Goal: Task Accomplishment & Management: Use online tool/utility

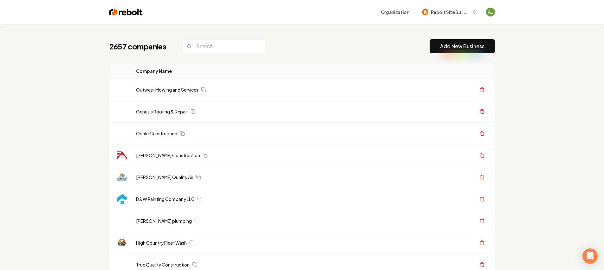
click at [455, 47] on link "Add New Business" at bounding box center [462, 46] width 44 height 8
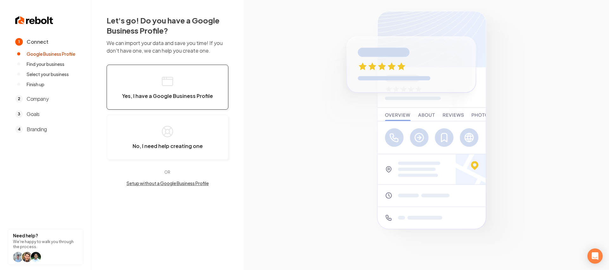
click at [227, 75] on button "Yes, I have a Google Business Profile" at bounding box center [167, 87] width 122 height 45
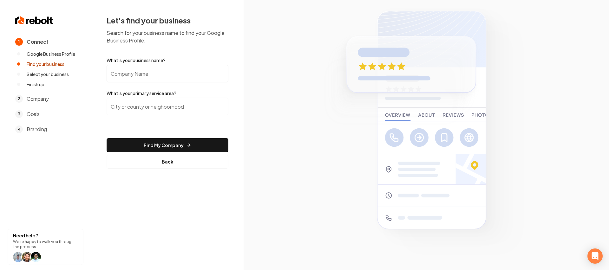
click at [187, 76] on input "What is your business name?" at bounding box center [167, 74] width 122 height 18
click at [131, 78] on input "[PERSON_NAME]" at bounding box center [167, 74] width 122 height 18
type input "[PERSON_NAME] Electric"
click at [152, 100] on input "search" at bounding box center [167, 107] width 122 height 18
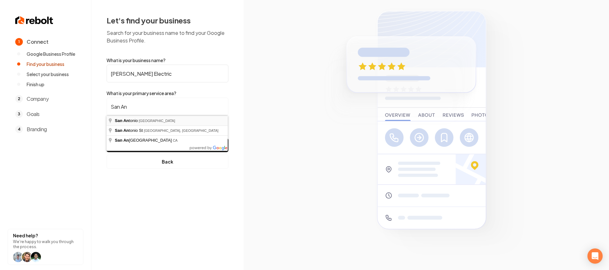
type input "[GEOGRAPHIC_DATA], [GEOGRAPHIC_DATA]"
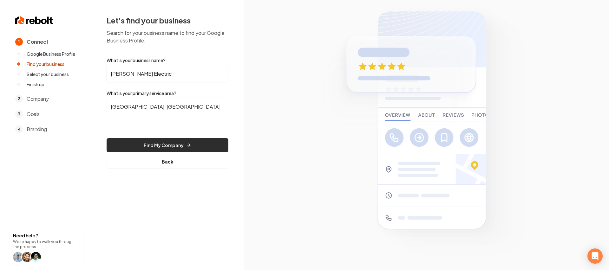
click at [166, 148] on button "Find My Company" at bounding box center [167, 145] width 122 height 14
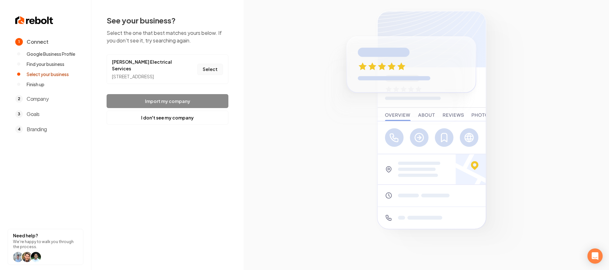
click at [203, 70] on button "Select" at bounding box center [210, 69] width 26 height 11
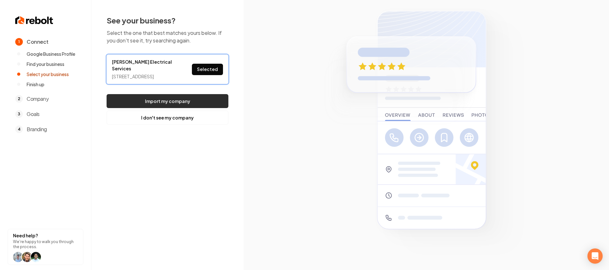
click at [199, 100] on button "Import my company" at bounding box center [167, 101] width 122 height 14
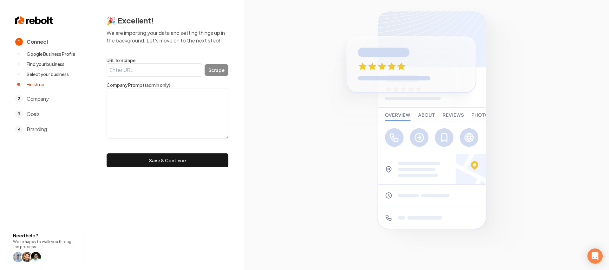
click at [157, 70] on input "URL to Scrape" at bounding box center [153, 69] width 95 height 13
paste input "[URL][DOMAIN_NAME]"
type input "[URL][DOMAIN_NAME]"
click at [225, 74] on button "Scrape" at bounding box center [216, 69] width 24 height 11
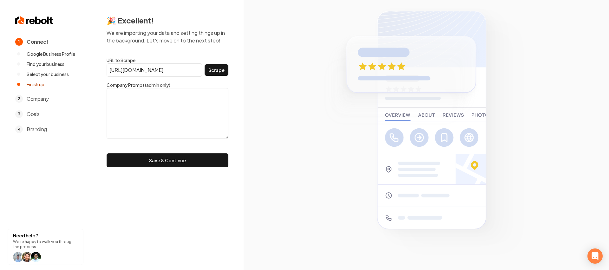
scroll to position [0, 0]
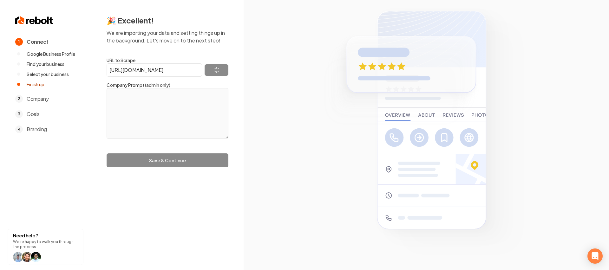
type textarea "[PERSON_NAME] Electrical Services [GEOGRAPHIC_DATA]"
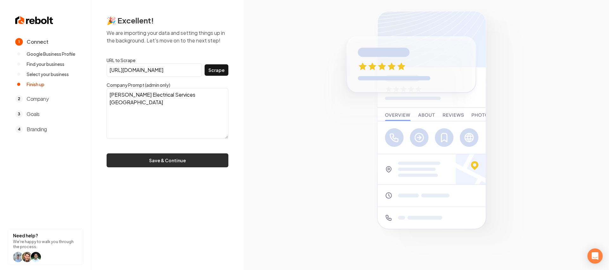
click at [192, 154] on button "Save & Continue" at bounding box center [167, 160] width 122 height 14
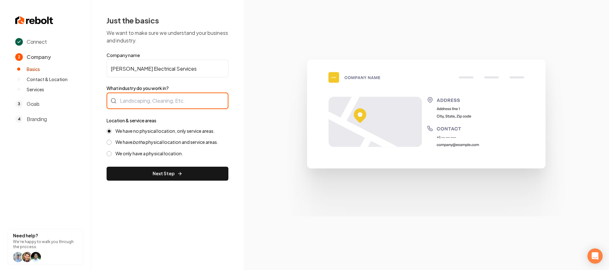
click at [168, 107] on div at bounding box center [167, 101] width 122 height 16
type input "Electrician"
click at [162, 164] on form "Company name [PERSON_NAME] Electrical Services What industry do you work in? El…" at bounding box center [167, 116] width 122 height 129
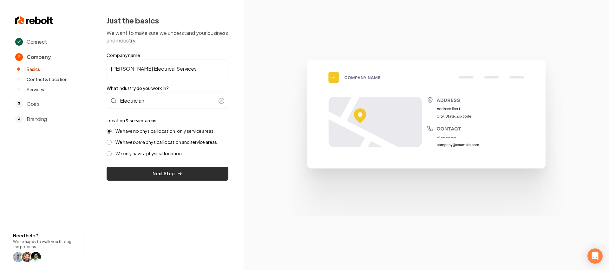
click at [162, 169] on button "Next Step" at bounding box center [167, 174] width 122 height 14
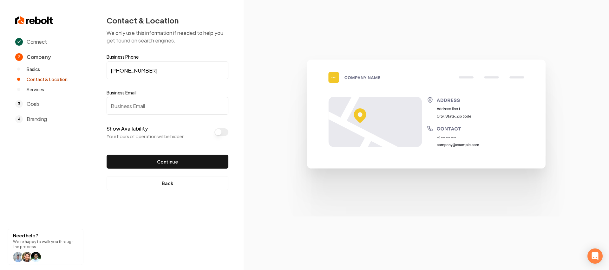
click at [153, 107] on input "Business Email" at bounding box center [167, 106] width 122 height 18
paste input "[EMAIL_ADDRESS][DOMAIN_NAME]"
type input "[EMAIL_ADDRESS][DOMAIN_NAME]"
click at [174, 156] on button "Continue" at bounding box center [167, 162] width 122 height 14
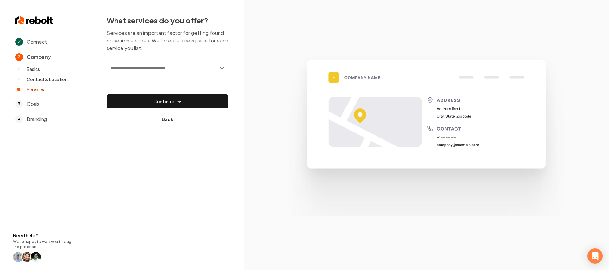
click at [154, 73] on input "text" at bounding box center [167, 68] width 122 height 15
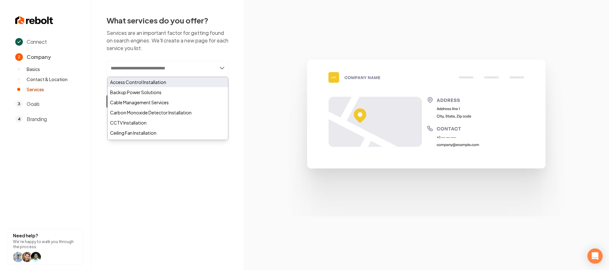
click at [147, 81] on div "Access Control Installation" at bounding box center [167, 82] width 120 height 10
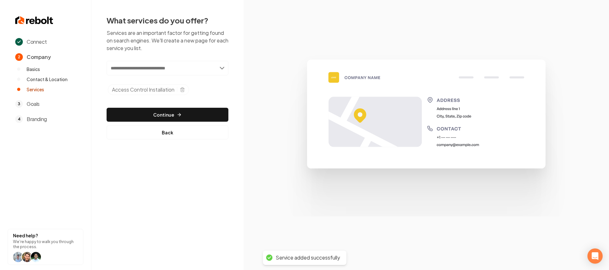
click at [173, 68] on input "text" at bounding box center [167, 68] width 122 height 15
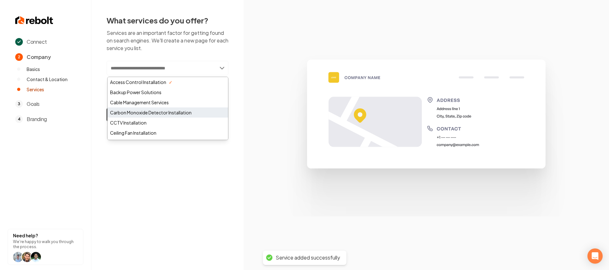
click at [152, 116] on div "Carbon Monoxide Detector Installation" at bounding box center [167, 112] width 120 height 10
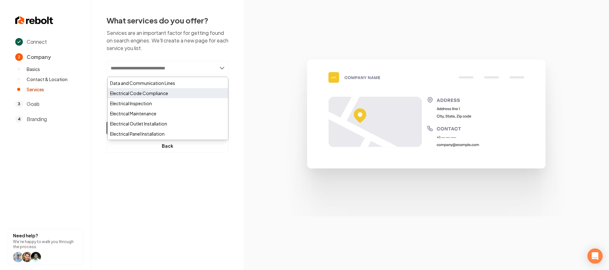
scroll to position [137, 0]
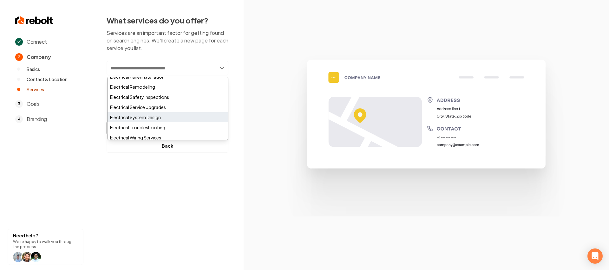
click at [135, 117] on div "Electrical System Design" at bounding box center [167, 117] width 120 height 10
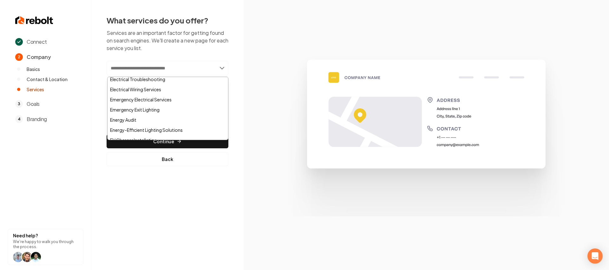
scroll to position [259, 0]
click at [137, 96] on div "Generator Installation" at bounding box center [167, 97] width 120 height 10
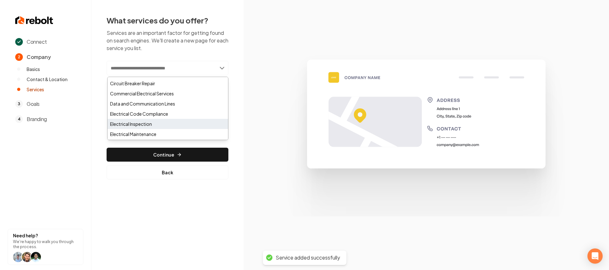
scroll to position [73, 0]
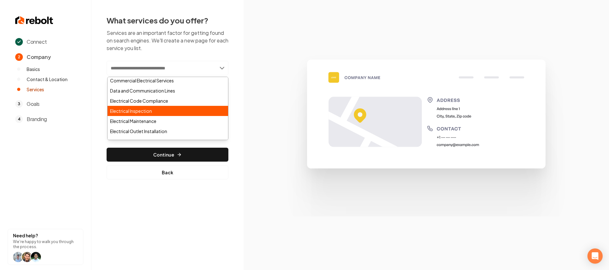
click at [143, 115] on div "Electrical Inspection" at bounding box center [167, 111] width 120 height 10
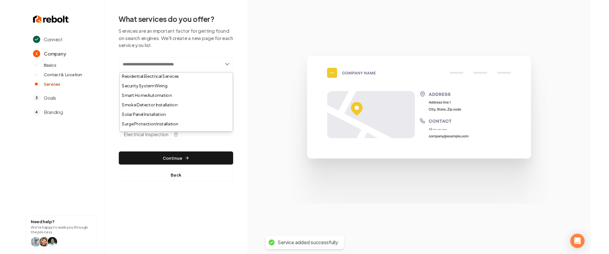
scroll to position [444, 0]
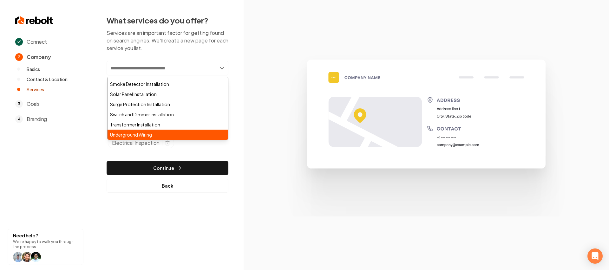
click at [135, 131] on div "Underground Wiring" at bounding box center [167, 135] width 120 height 10
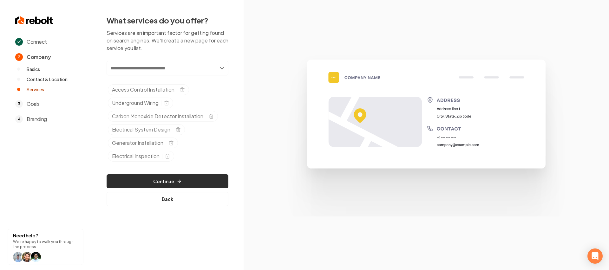
click at [152, 181] on button "Continue" at bounding box center [167, 181] width 122 height 14
click at [152, 182] on button "Continue" at bounding box center [167, 181] width 122 height 14
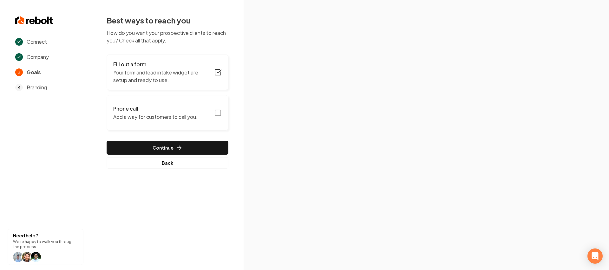
click at [212, 117] on button "Phone call Add a way for customers to call you." at bounding box center [167, 112] width 122 height 35
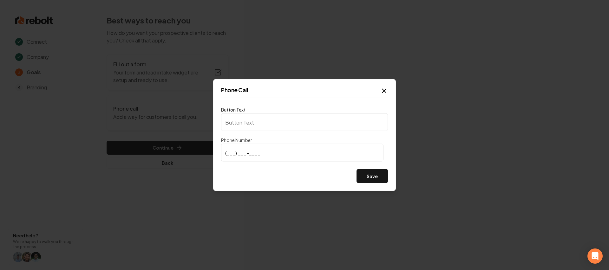
type input "Call us"
type input "[PHONE_NUMBER]"
click at [375, 179] on button "Save" at bounding box center [371, 176] width 31 height 14
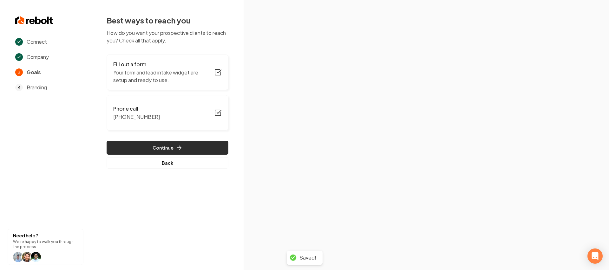
click at [183, 147] on button "Continue" at bounding box center [167, 148] width 122 height 14
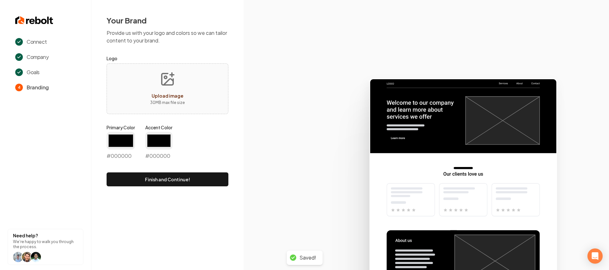
type input "#194d33"
type input "#70be00"
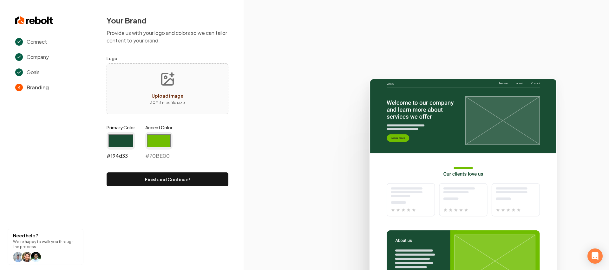
click at [120, 144] on input "#194d33" at bounding box center [120, 141] width 29 height 18
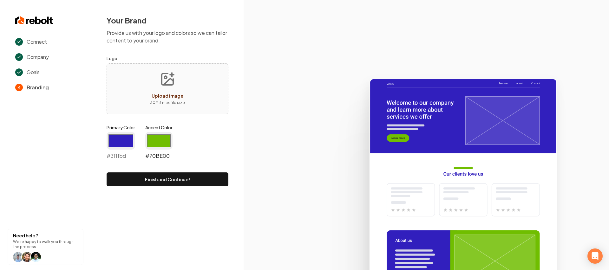
type input "#311fbd"
click at [148, 139] on input "#70be00" at bounding box center [158, 141] width 27 height 18
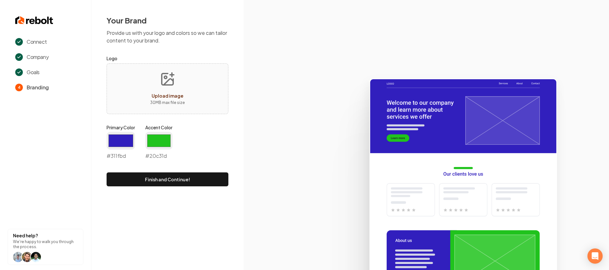
type input "#20c31d"
click at [253, 106] on icon at bounding box center [425, 171] width 365 height 197
click at [188, 177] on button "Finish and Continue!" at bounding box center [167, 179] width 122 height 14
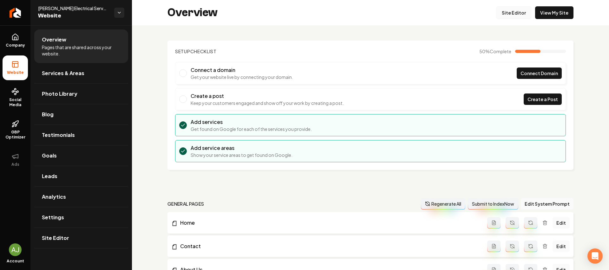
click at [510, 18] on link "Site Editor" at bounding box center [513, 12] width 35 height 13
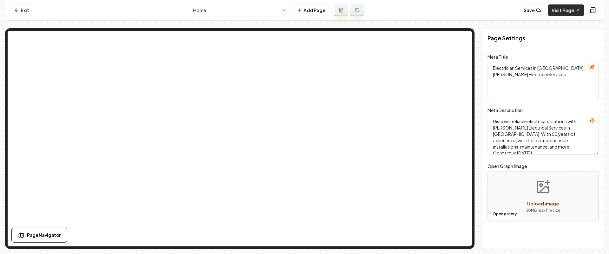
click at [574, 10] on link "Visit Page" at bounding box center [565, 9] width 36 height 11
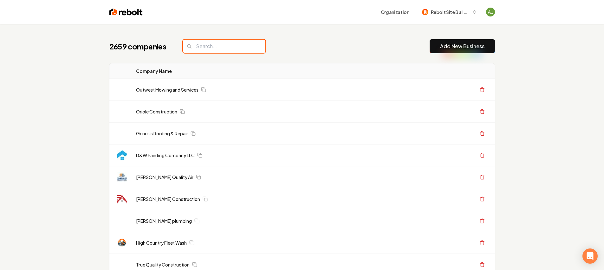
click at [205, 47] on input "search" at bounding box center [224, 46] width 82 height 13
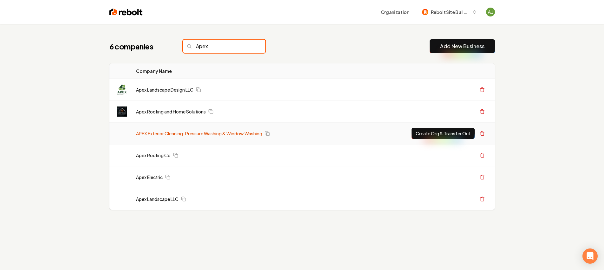
type input "Apex"
click at [188, 131] on link "APEX Exterior Cleaning: Pressure Washing & Window Washing" at bounding box center [199, 133] width 126 height 6
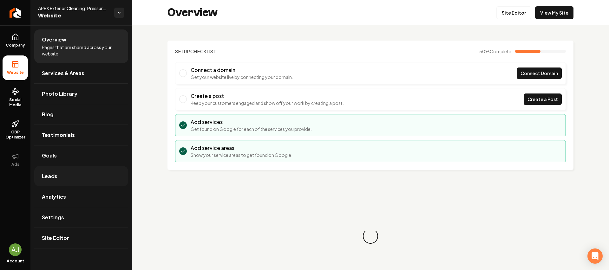
click at [68, 172] on link "Leads" at bounding box center [81, 176] width 94 height 20
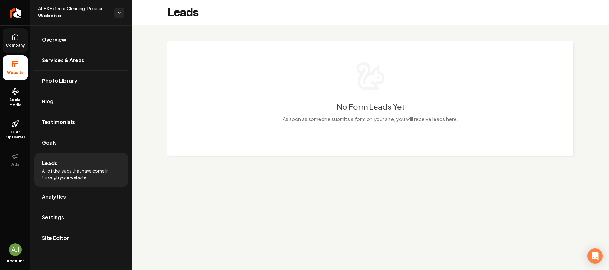
click at [14, 51] on link "Company" at bounding box center [15, 40] width 25 height 25
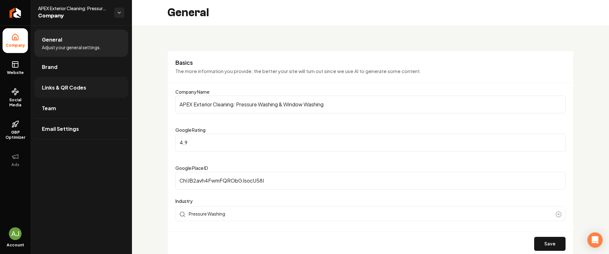
click at [62, 87] on span "Links & QR Codes" at bounding box center [64, 88] width 44 height 8
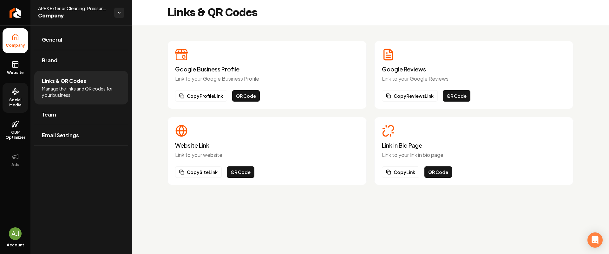
click at [17, 93] on icon at bounding box center [15, 92] width 8 height 8
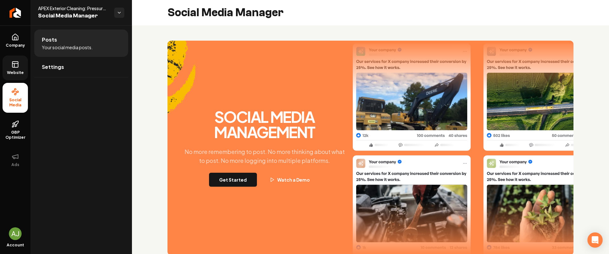
click at [13, 60] on link "Website" at bounding box center [15, 67] width 25 height 25
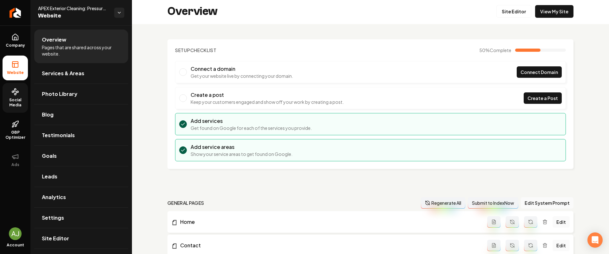
scroll to position [15, 0]
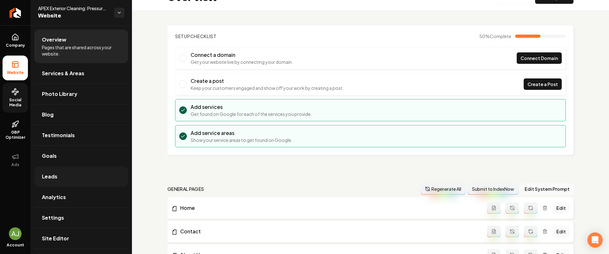
click at [55, 179] on span "Leads" at bounding box center [50, 176] width 16 height 8
